Goal: Transaction & Acquisition: Purchase product/service

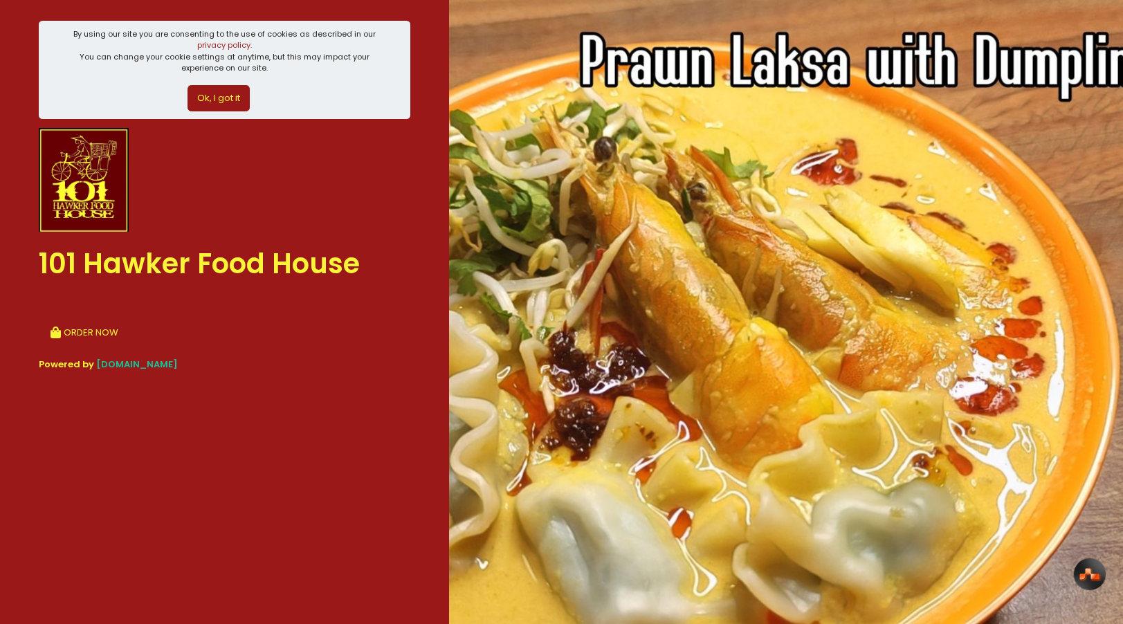
click at [230, 91] on button "Ok, I got it" at bounding box center [218, 98] width 62 height 26
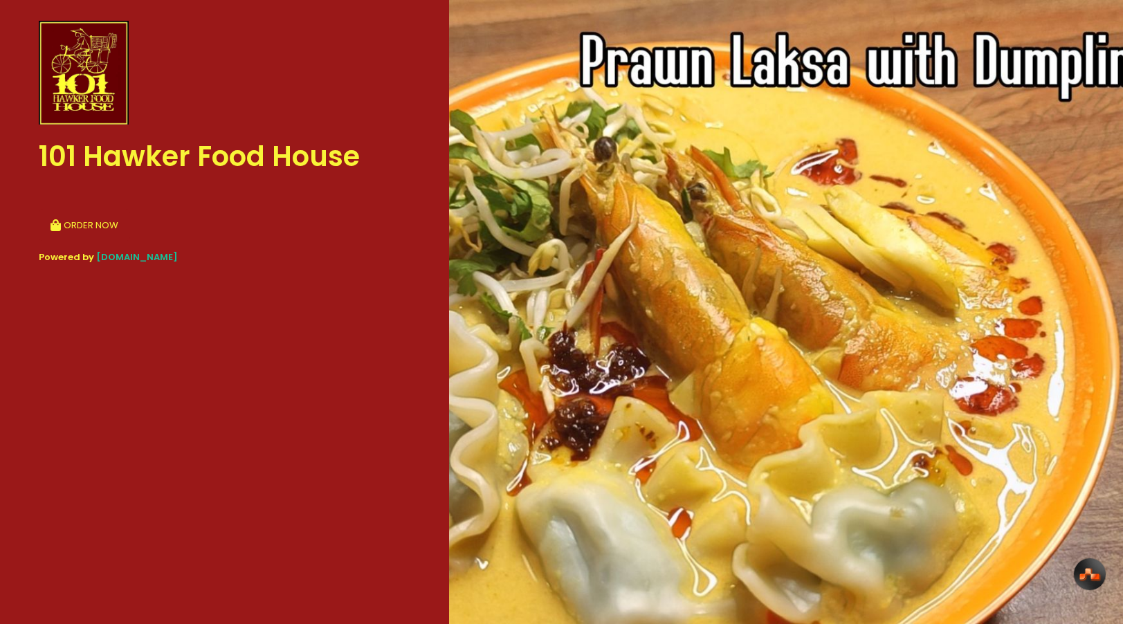
click at [103, 221] on button "ORDER NOW" at bounding box center [84, 225] width 91 height 33
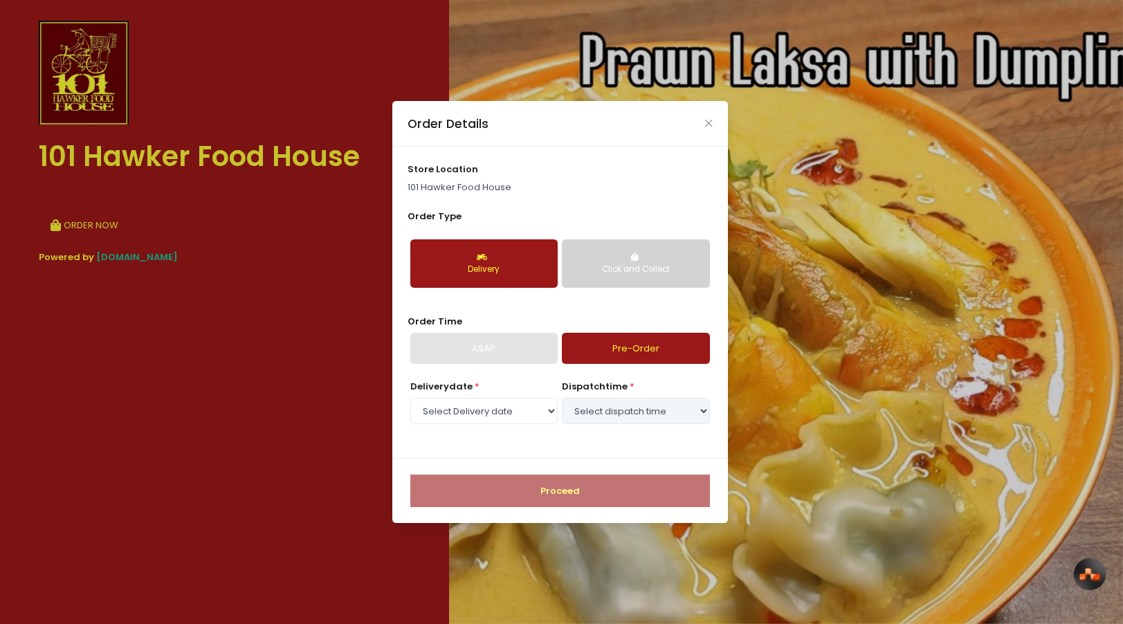
scroll to position [104, 0]
drag, startPoint x: 498, startPoint y: 339, endPoint x: 553, endPoint y: 345, distance: 55.6
click at [499, 340] on div "ASAP" at bounding box center [483, 349] width 147 height 32
click at [535, 420] on select "Select Delivery date [DATE] [DATE] [DATE] [DATE] [DATE]" at bounding box center [483, 411] width 147 height 26
select select "[DATE]"
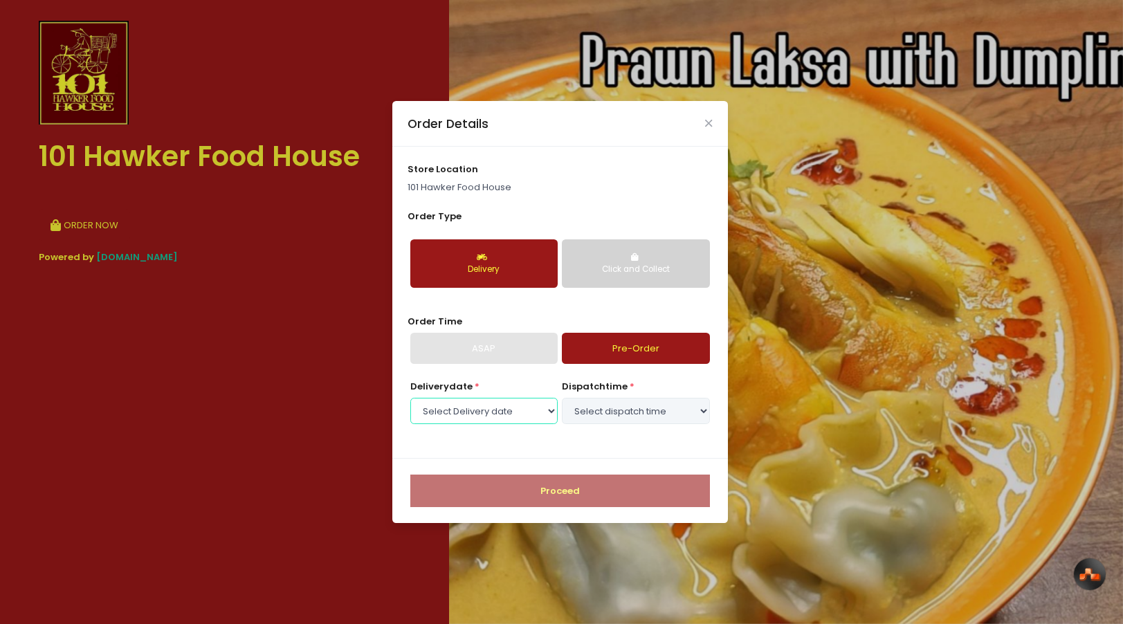
click at [410, 398] on select "Select Delivery date [DATE] [DATE] [DATE] [DATE] [DATE]" at bounding box center [483, 411] width 147 height 26
click at [625, 407] on select "Select dispatch time 10:00 AM - 10:30 AM 10:30 AM - 11:00 AM 11:00 AM - 11:30 A…" at bounding box center [635, 411] width 147 height 26
select select "17:30"
click at [562, 398] on select "Select dispatch time 10:00 AM - 10:30 AM 10:30 AM - 11:00 AM 11:00 AM - 11:30 A…" at bounding box center [635, 411] width 147 height 26
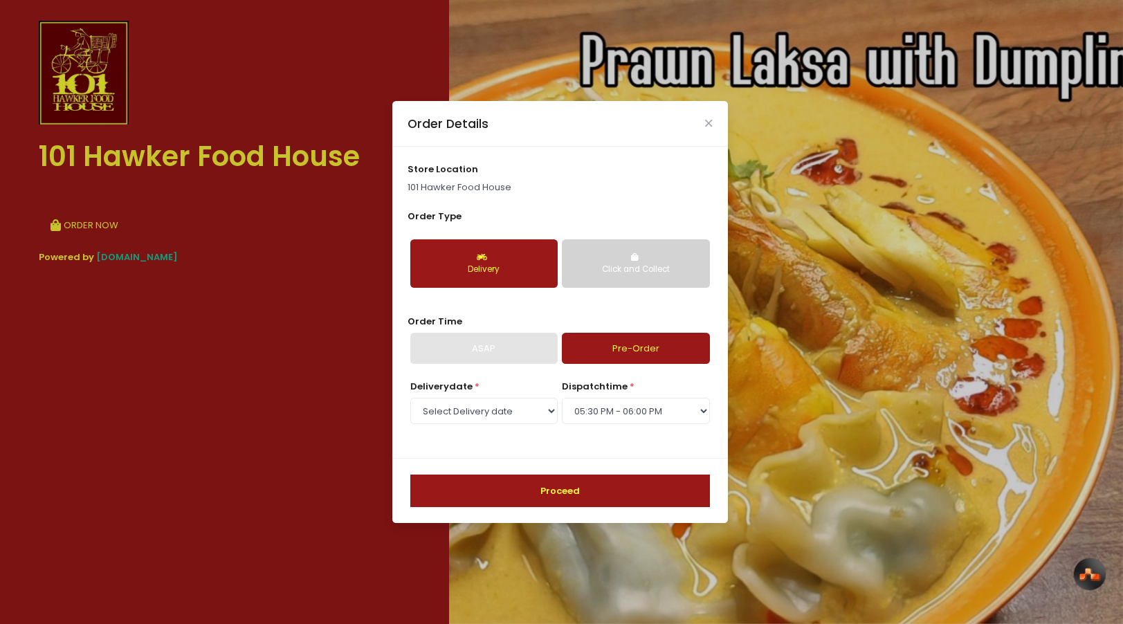
click at [569, 490] on button "Proceed" at bounding box center [560, 491] width 300 height 33
